Goal: Check status: Check status

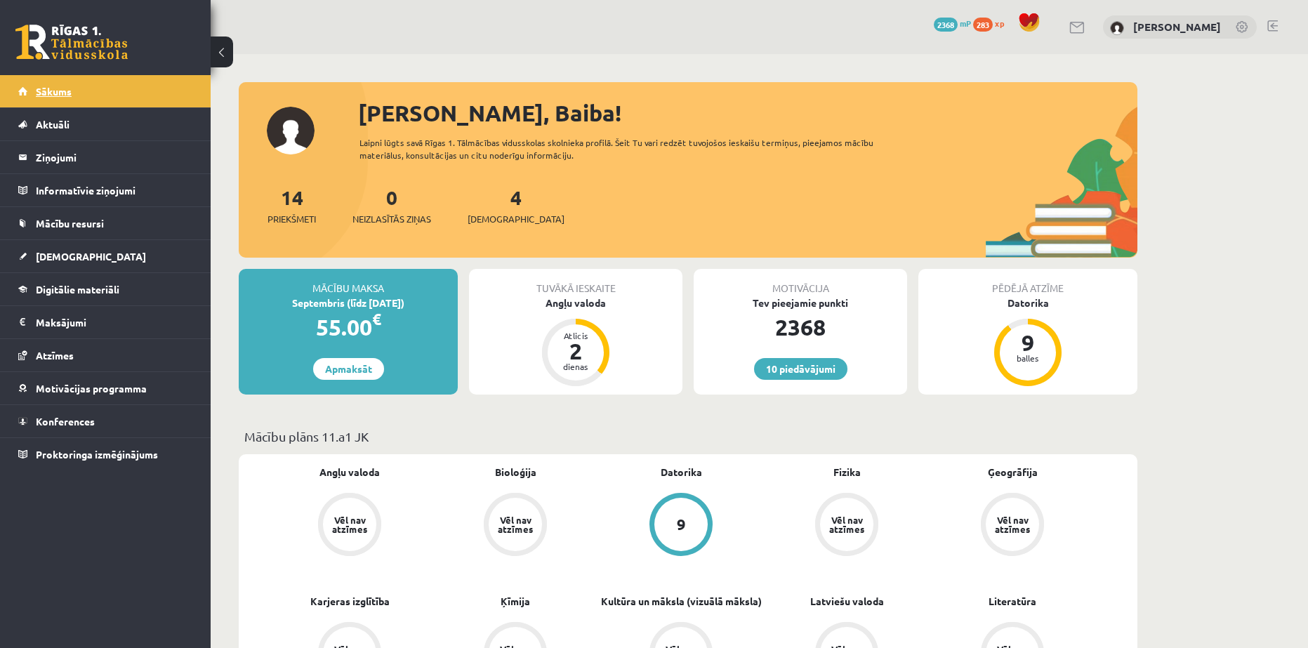
click at [52, 88] on span "Sākums" at bounding box center [54, 91] width 36 height 13
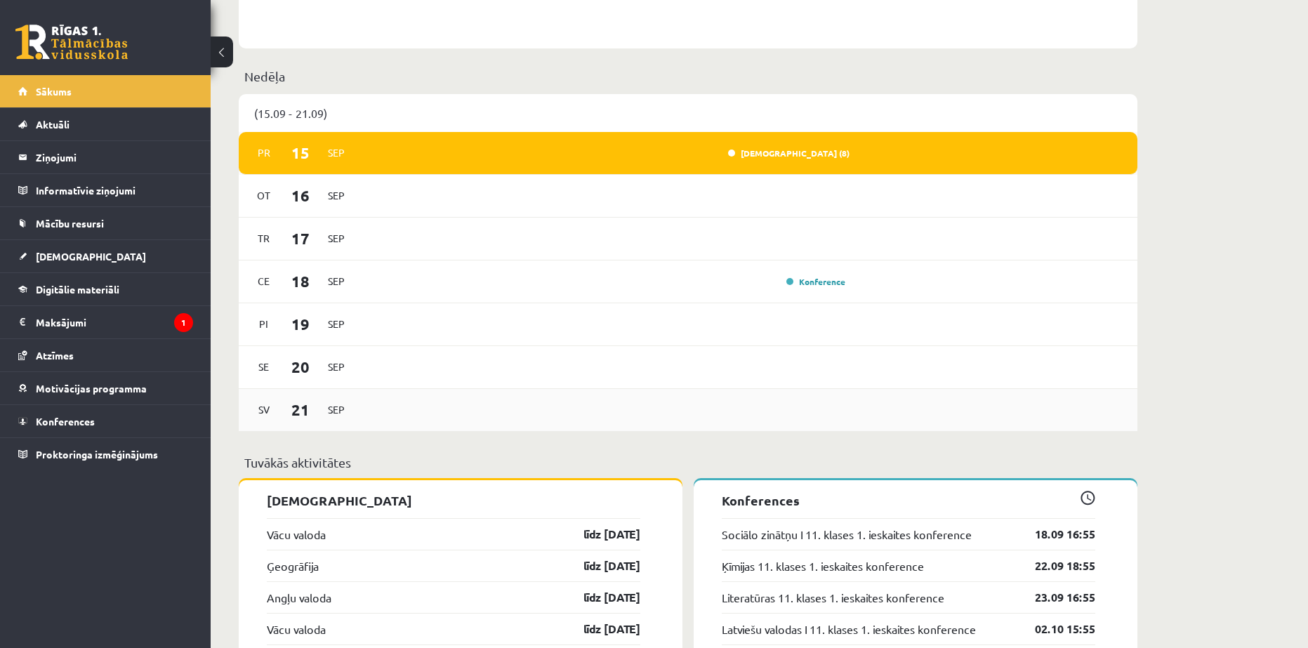
scroll to position [702, 0]
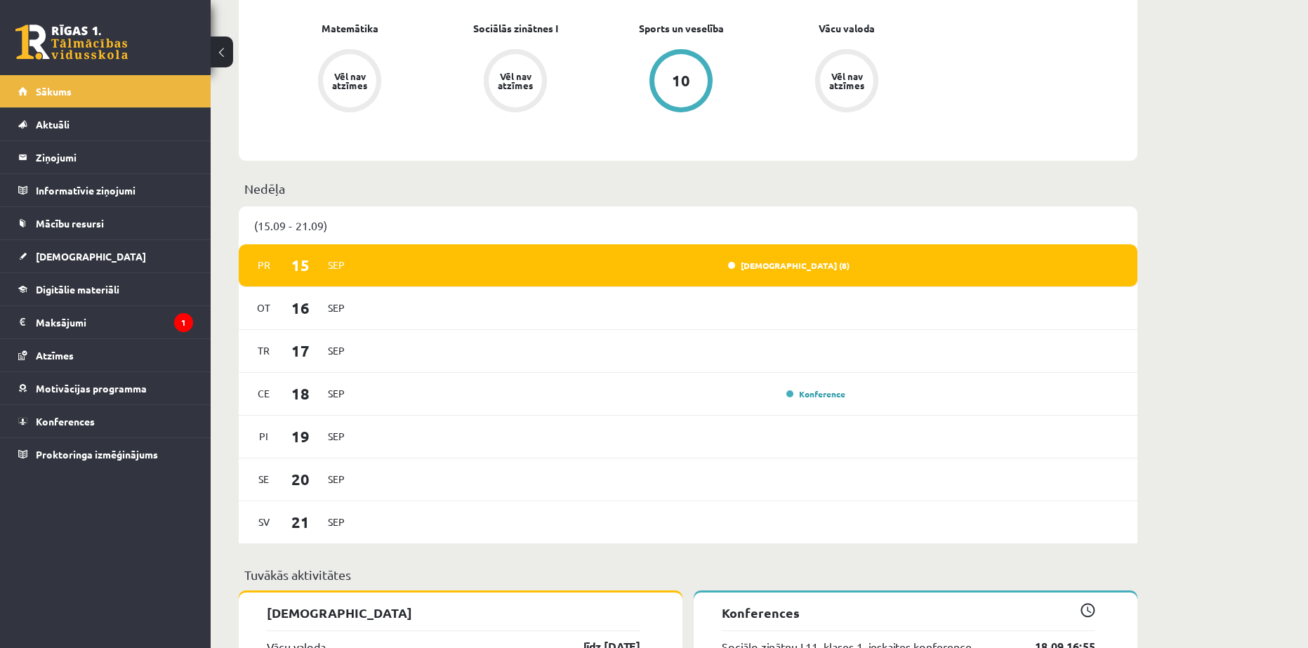
click at [68, 318] on legend "Maksājumi 1" at bounding box center [114, 322] width 157 height 32
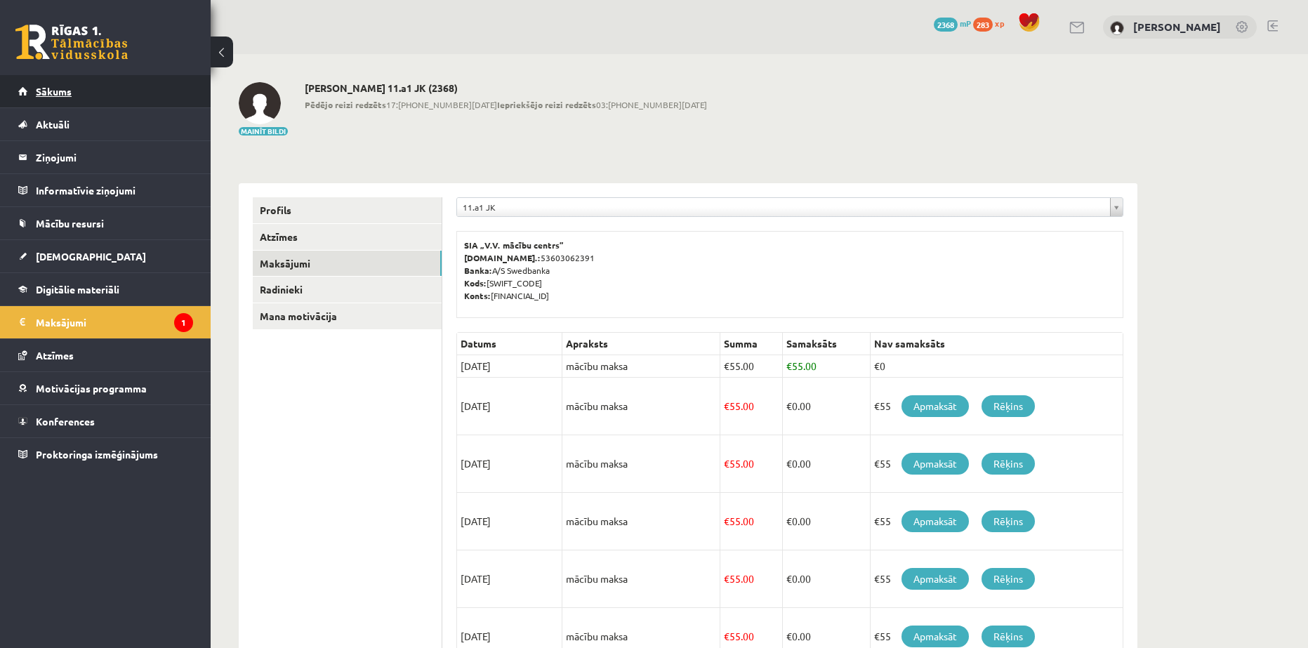
click at [72, 98] on link "Sākums" at bounding box center [105, 91] width 175 height 32
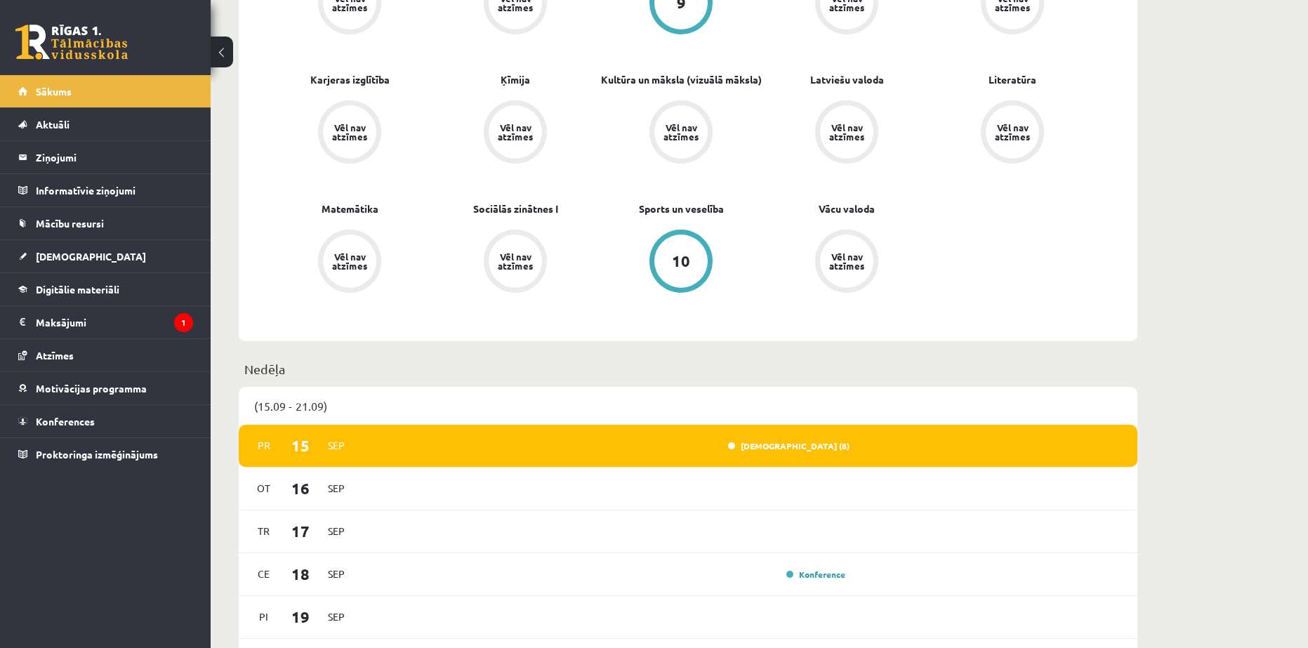
scroll to position [468, 0]
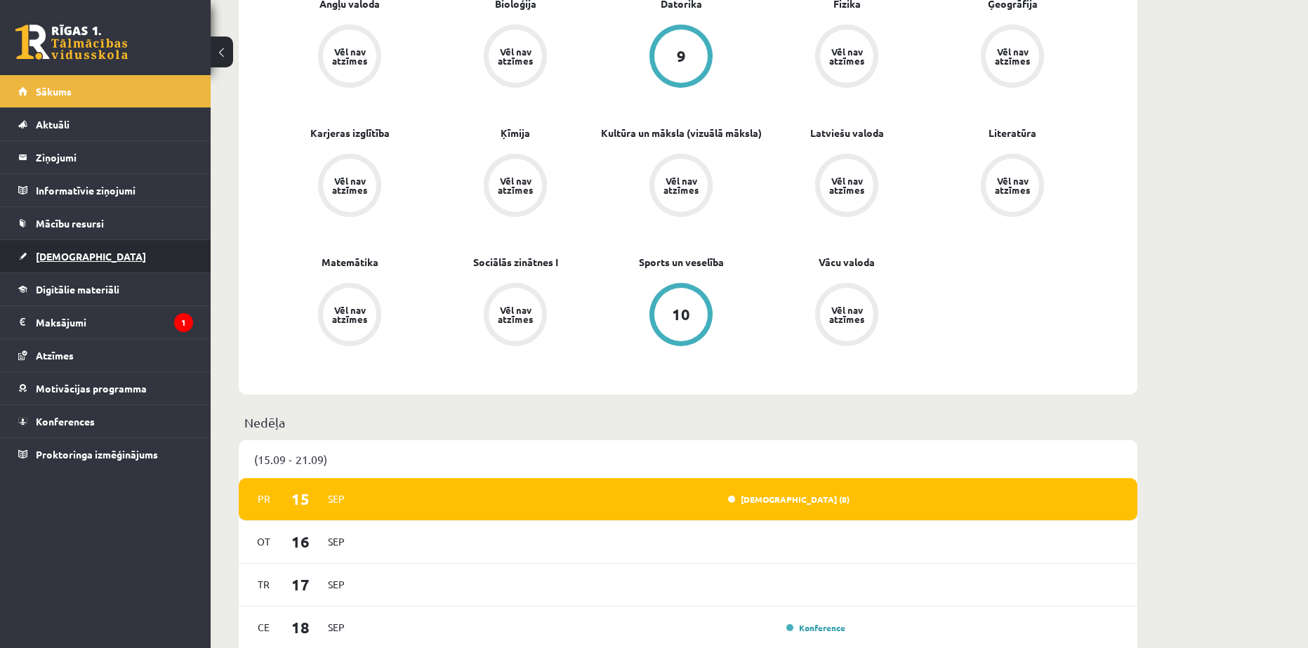
click at [41, 245] on link "[DEMOGRAPHIC_DATA]" at bounding box center [105, 256] width 175 height 32
